Goal: Task Accomplishment & Management: Manage account settings

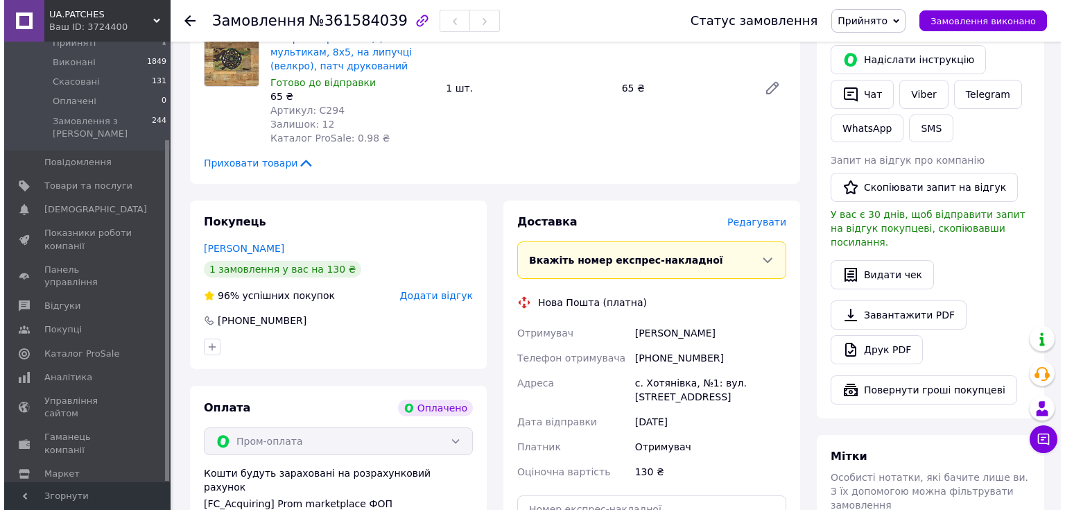
scroll to position [277, 0]
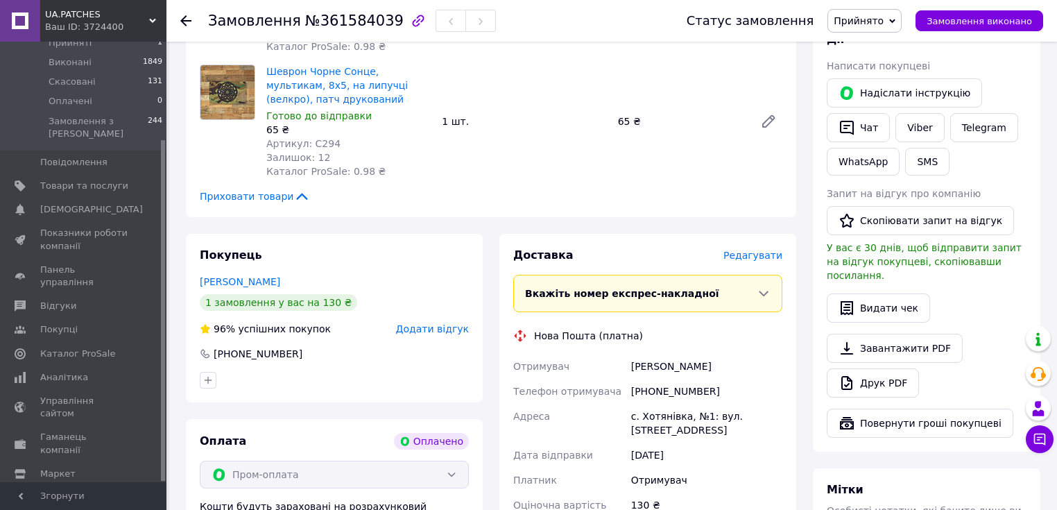
click at [754, 250] on span "Редагувати" at bounding box center [752, 255] width 59 height 11
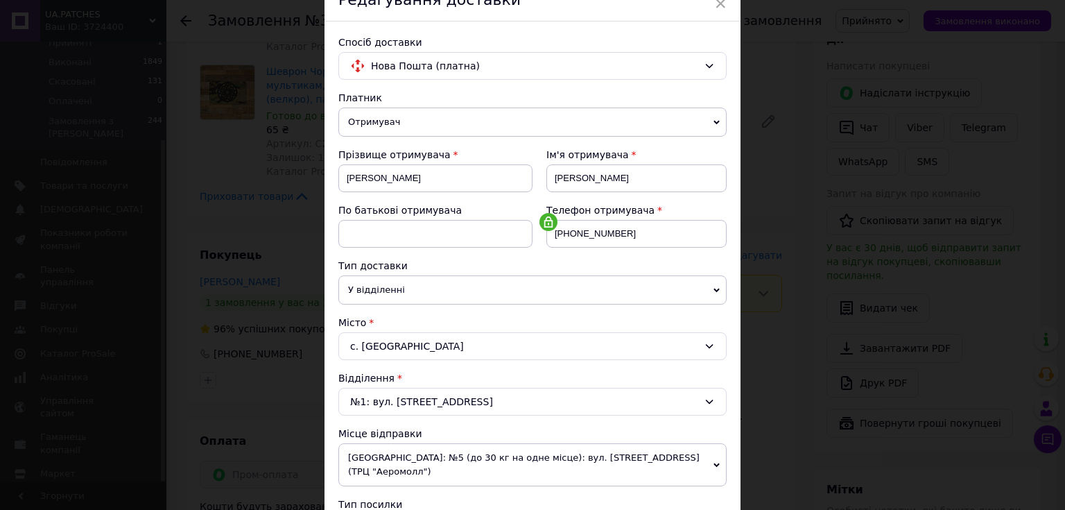
scroll to position [388, 0]
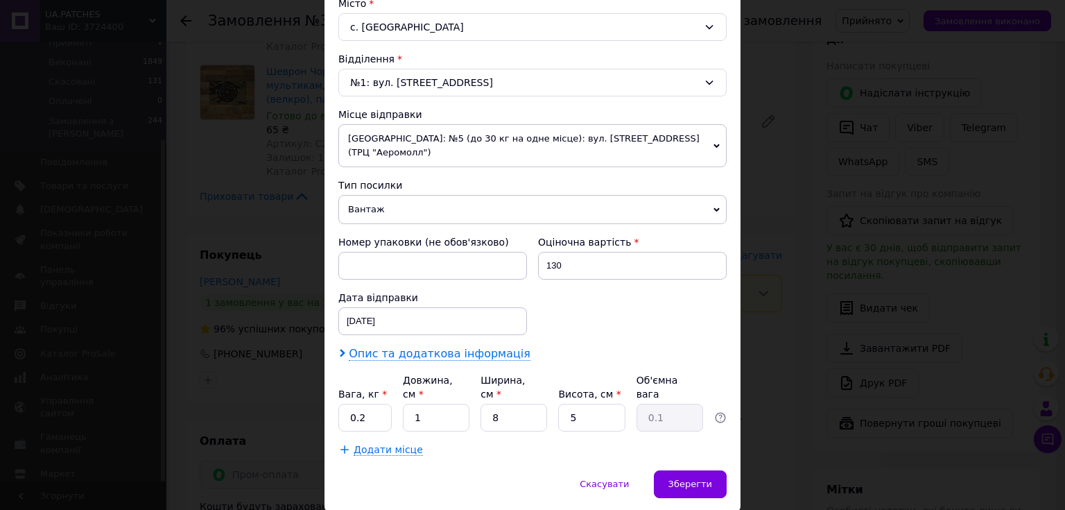
click at [421, 347] on span "Опис та додаткова інформація" at bounding box center [440, 354] width 182 height 14
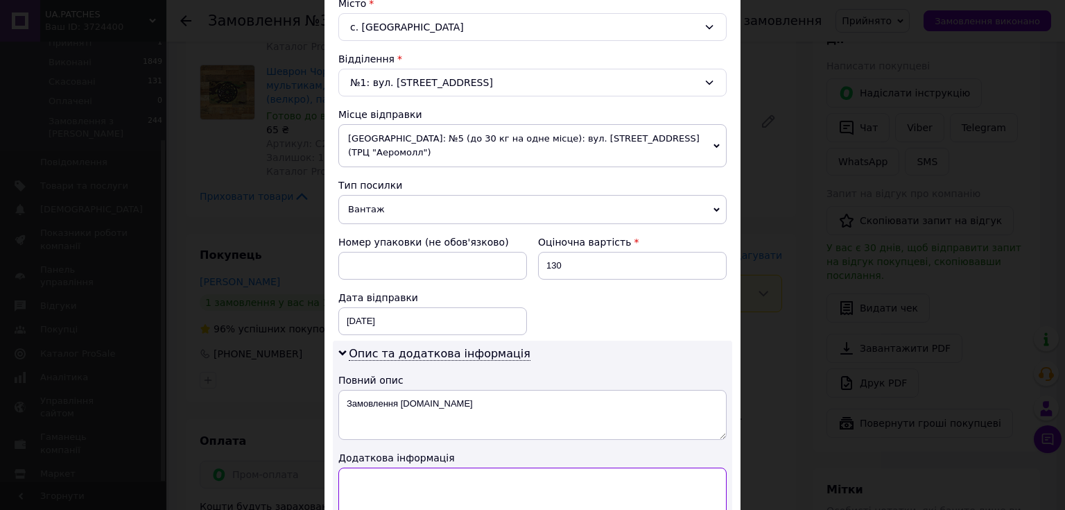
click at [419, 468] on textarea at bounding box center [532, 492] width 388 height 50
type textarea "V"
type textarea "Магазин UA.PATCHES"
click at [447, 195] on span "Вантаж" at bounding box center [532, 209] width 388 height 29
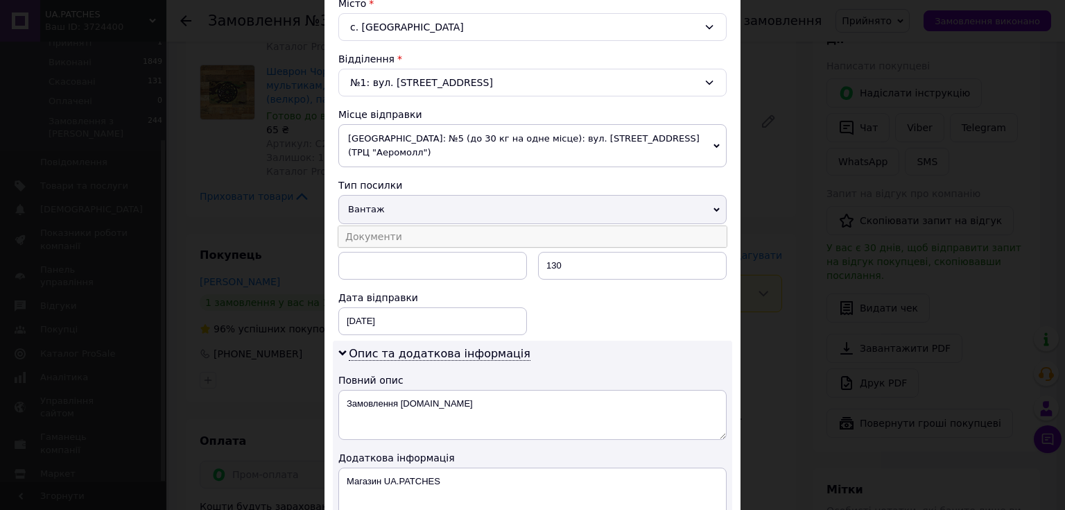
click at [428, 226] on li "Документи" at bounding box center [532, 236] width 388 height 21
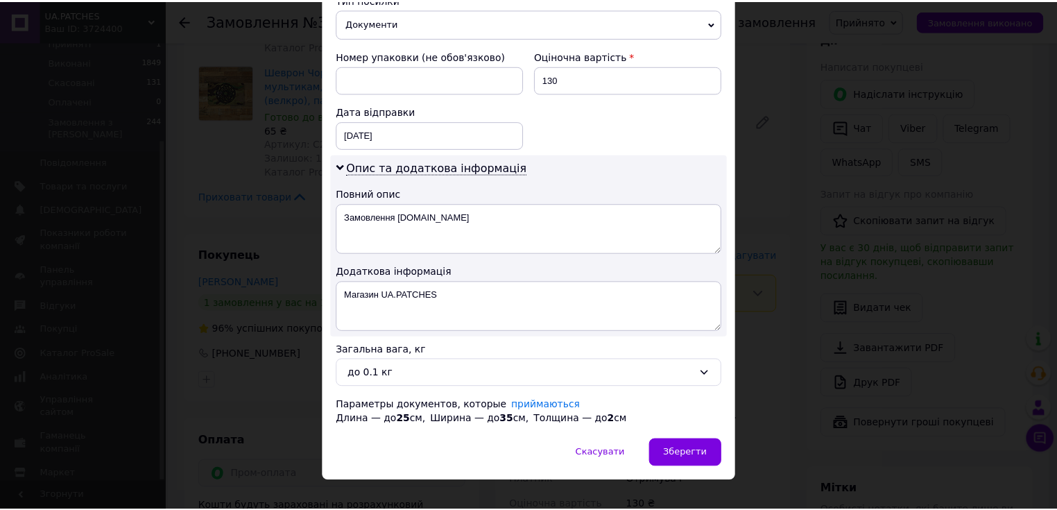
scroll to position [575, 0]
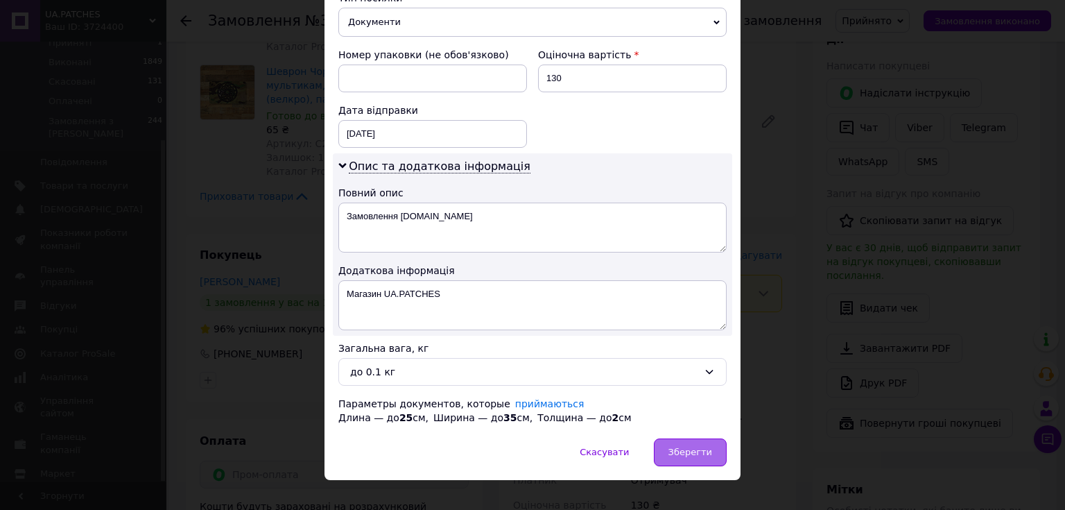
click at [704, 446] on span "Зберегти" at bounding box center [690, 451] width 44 height 10
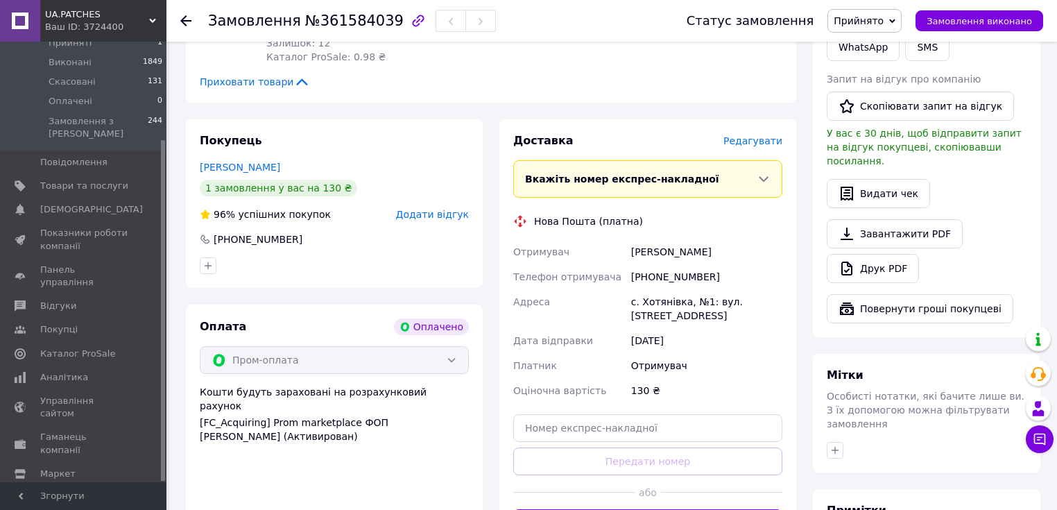
scroll to position [388, 0]
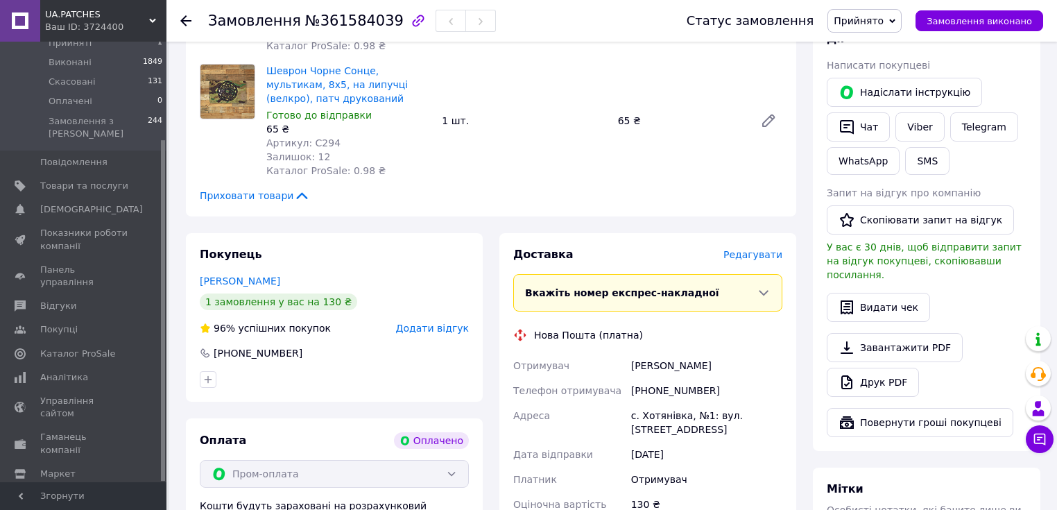
scroll to position [277, 0]
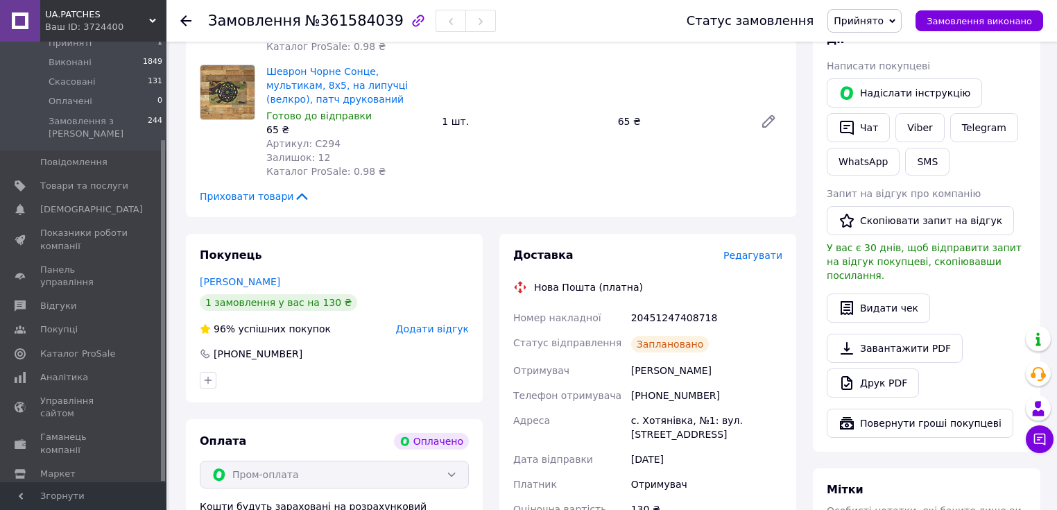
click at [353, 20] on span "№361584039" at bounding box center [354, 20] width 98 height 17
copy span "361584039"
click at [184, 20] on use at bounding box center [185, 20] width 11 height 11
